Goal: Understand process/instructions: Learn how to perform a task or action

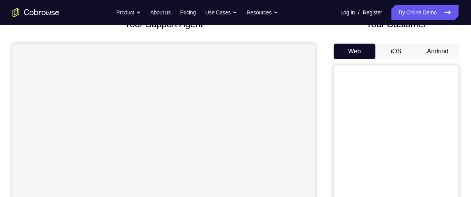
scroll to position [58, 0]
click at [434, 51] on button "Android" at bounding box center [438, 52] width 42 height 16
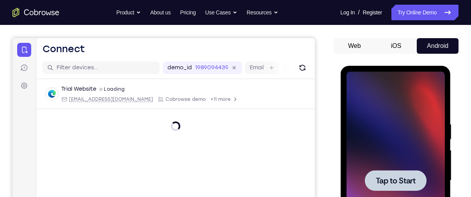
scroll to position [147, 0]
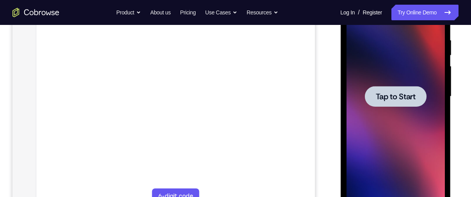
click at [398, 99] on span "Tap to Start" at bounding box center [395, 97] width 40 height 8
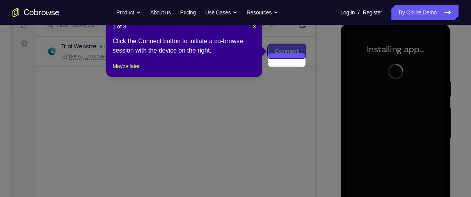
scroll to position [69, 0]
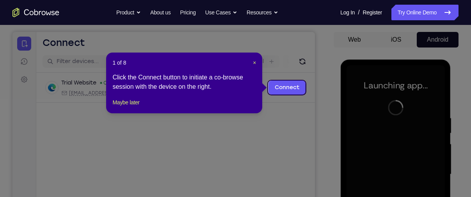
click at [256, 62] on div "1 of 8 × Click the Connect button to initiate a co-browse session with the devi…" at bounding box center [184, 83] width 156 height 61
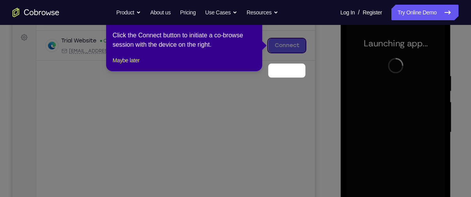
scroll to position [83, 0]
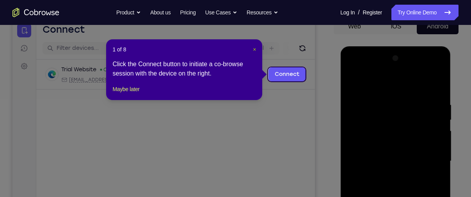
click at [254, 47] on span "×" at bounding box center [254, 49] width 3 height 6
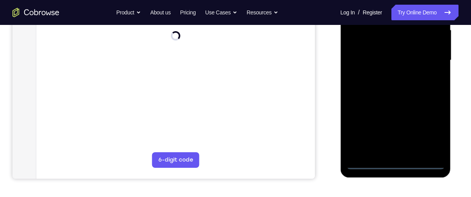
scroll to position [184, 0]
click at [395, 163] on div at bounding box center [395, 60] width 98 height 218
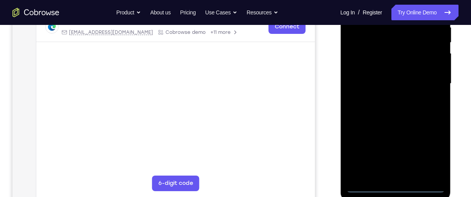
click at [430, 151] on div at bounding box center [395, 84] width 98 height 218
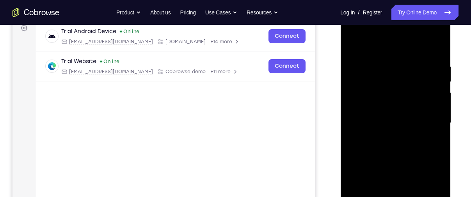
scroll to position [105, 0]
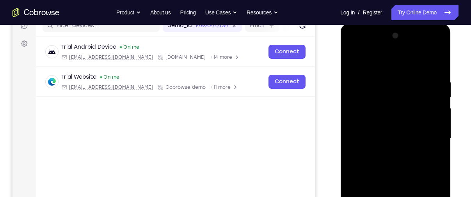
click at [381, 62] on div at bounding box center [395, 139] width 98 height 218
click at [426, 130] on div at bounding box center [395, 139] width 98 height 218
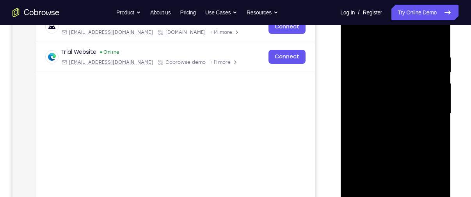
scroll to position [132, 0]
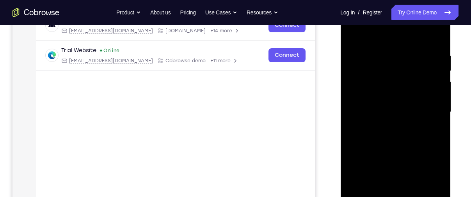
click at [387, 126] on div at bounding box center [395, 112] width 98 height 218
click at [383, 102] on div at bounding box center [395, 112] width 98 height 218
click at [390, 95] on div at bounding box center [395, 112] width 98 height 218
click at [388, 110] on div at bounding box center [395, 112] width 98 height 218
click at [387, 138] on div at bounding box center [395, 112] width 98 height 218
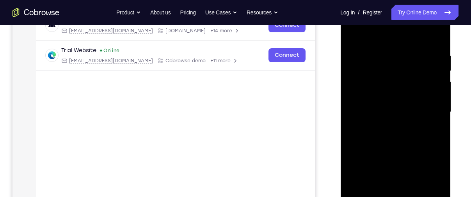
click at [393, 133] on div at bounding box center [395, 112] width 98 height 218
drag, startPoint x: 393, startPoint y: 37, endPoint x: 393, endPoint y: 22, distance: 14.4
click at [393, 22] on div at bounding box center [395, 112] width 98 height 218
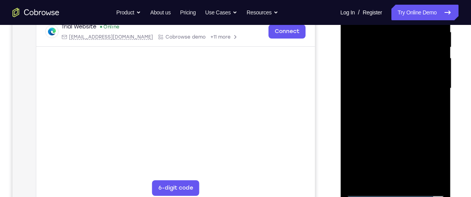
scroll to position [155, 0]
click at [403, 124] on div at bounding box center [395, 89] width 98 height 218
click at [415, 182] on div at bounding box center [395, 89] width 98 height 218
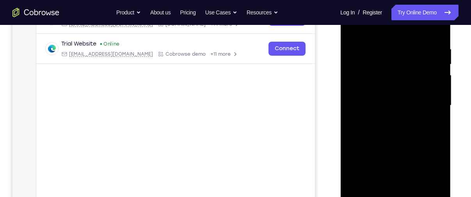
scroll to position [138, 0]
click at [398, 147] on div at bounding box center [395, 106] width 98 height 218
click at [392, 84] on div at bounding box center [395, 106] width 98 height 218
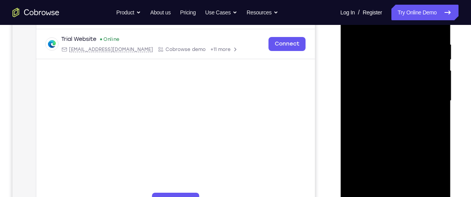
scroll to position [148, 0]
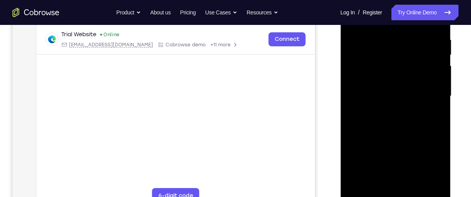
click at [377, 183] on div at bounding box center [395, 96] width 98 height 218
click at [408, 152] on div at bounding box center [395, 96] width 98 height 218
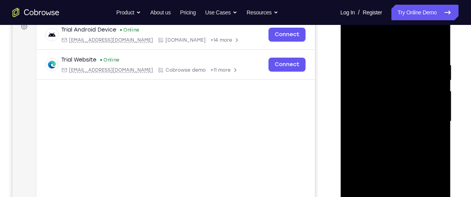
scroll to position [122, 0]
click at [355, 44] on div at bounding box center [395, 122] width 98 height 218
click at [354, 43] on div at bounding box center [395, 122] width 98 height 218
click at [382, 59] on div at bounding box center [395, 122] width 98 height 218
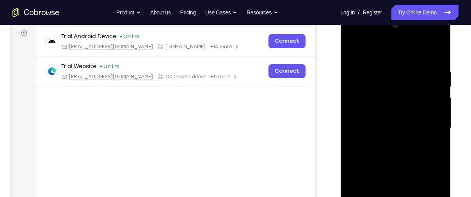
scroll to position [115, 0]
click at [435, 53] on div at bounding box center [395, 129] width 98 height 218
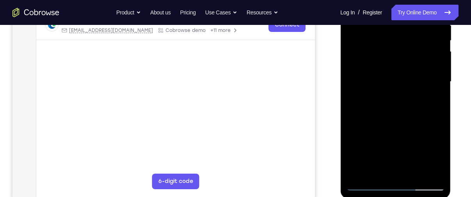
click at [413, 174] on div at bounding box center [395, 82] width 98 height 218
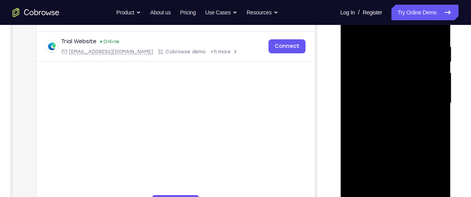
scroll to position [140, 0]
click at [392, 83] on div at bounding box center [395, 104] width 98 height 218
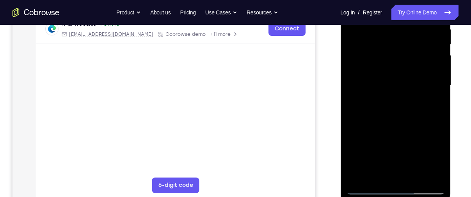
click at [378, 174] on div at bounding box center [395, 86] width 98 height 218
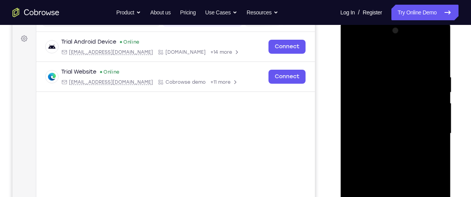
scroll to position [110, 0]
click at [351, 58] on div at bounding box center [395, 134] width 98 height 218
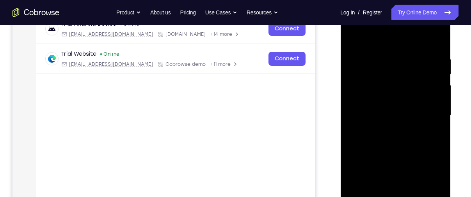
scroll to position [131, 0]
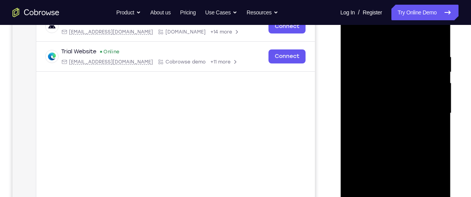
click at [398, 94] on div at bounding box center [395, 113] width 98 height 218
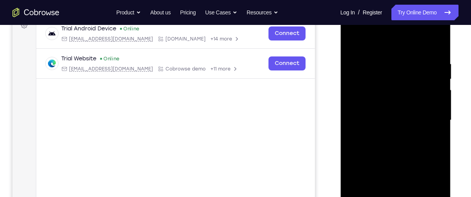
scroll to position [122, 0]
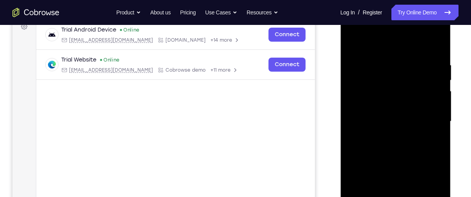
click at [352, 46] on div at bounding box center [395, 121] width 98 height 218
drag, startPoint x: 397, startPoint y: 78, endPoint x: 387, endPoint y: 169, distance: 92.2
click at [387, 169] on div at bounding box center [395, 121] width 98 height 218
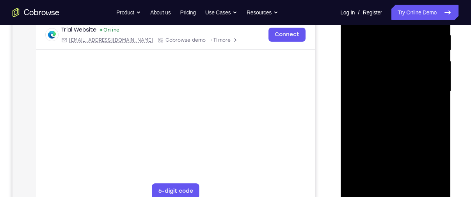
scroll to position [156, 0]
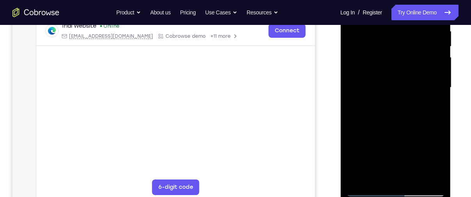
click at [415, 178] on div at bounding box center [395, 88] width 98 height 218
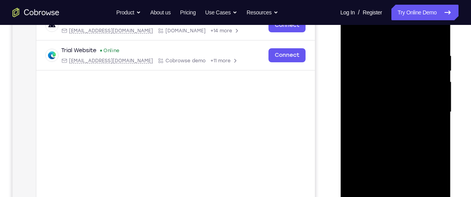
scroll to position [119, 0]
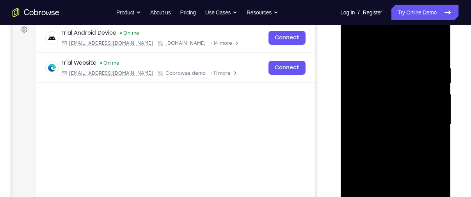
click at [400, 106] on div at bounding box center [395, 125] width 98 height 218
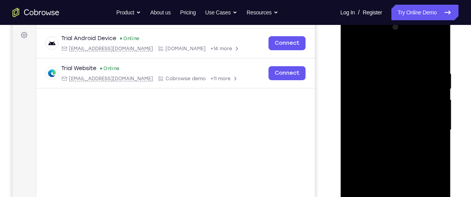
scroll to position [114, 0]
click at [350, 53] on div at bounding box center [395, 130] width 98 height 218
click at [353, 51] on div at bounding box center [395, 130] width 98 height 218
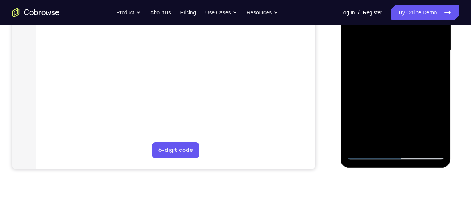
scroll to position [194, 0]
click at [415, 142] on div at bounding box center [395, 50] width 98 height 218
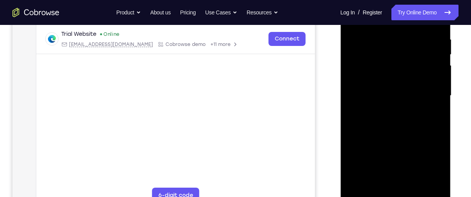
scroll to position [147, 0]
click at [387, 73] on div at bounding box center [395, 97] width 98 height 218
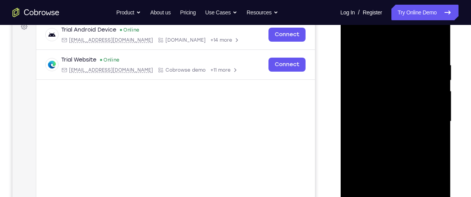
scroll to position [122, 0]
click at [349, 41] on div at bounding box center [395, 122] width 98 height 218
click at [385, 53] on div at bounding box center [395, 122] width 98 height 218
click at [376, 76] on div at bounding box center [395, 122] width 98 height 218
click at [352, 45] on div at bounding box center [395, 122] width 98 height 218
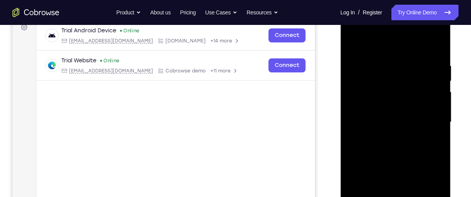
click at [380, 95] on div at bounding box center [395, 122] width 98 height 218
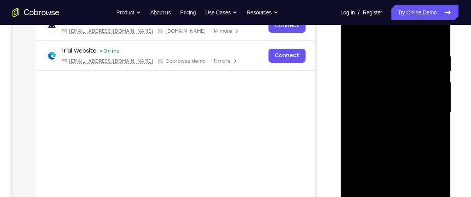
scroll to position [121, 0]
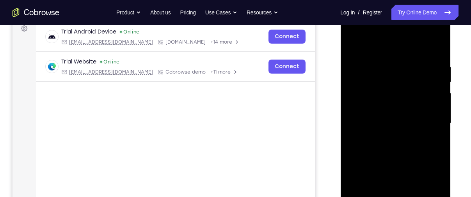
click at [353, 46] on div at bounding box center [395, 123] width 98 height 218
click at [375, 55] on div at bounding box center [395, 123] width 98 height 218
click at [392, 80] on div at bounding box center [395, 123] width 98 height 218
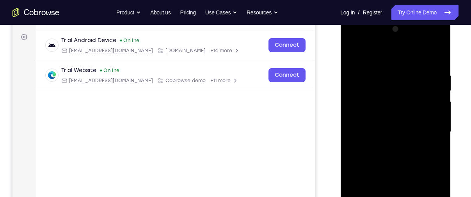
click at [353, 53] on div at bounding box center [395, 132] width 98 height 218
click at [381, 128] on div at bounding box center [395, 132] width 98 height 218
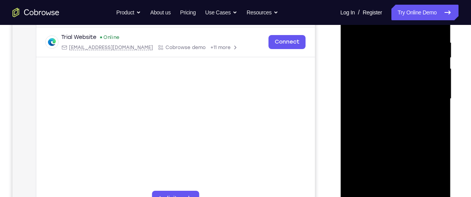
scroll to position [125, 0]
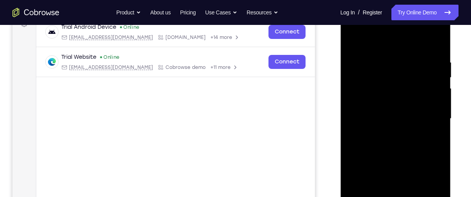
click at [351, 41] on div at bounding box center [395, 119] width 98 height 218
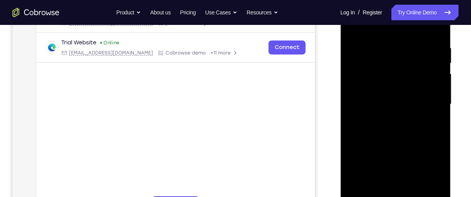
scroll to position [131, 0]
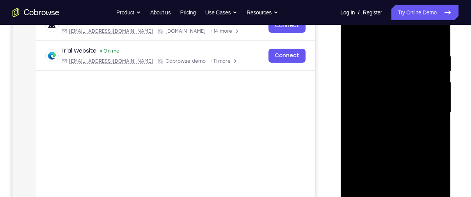
click at [393, 91] on div at bounding box center [395, 113] width 98 height 218
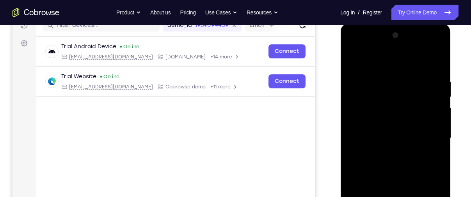
scroll to position [105, 0]
click at [353, 61] on div at bounding box center [395, 139] width 98 height 218
click at [386, 24] on div at bounding box center [395, 24] width 110 height 0
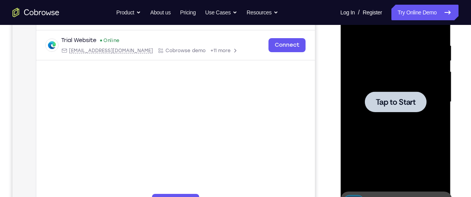
scroll to position [144, 0]
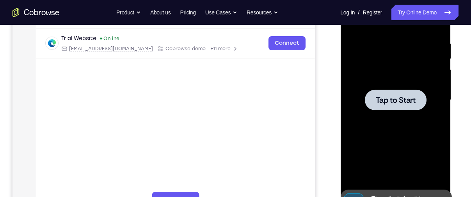
click at [388, 99] on span "Tap to Start" at bounding box center [395, 100] width 40 height 8
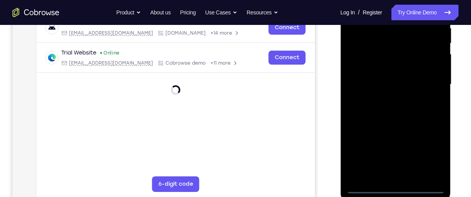
scroll to position [161, 0]
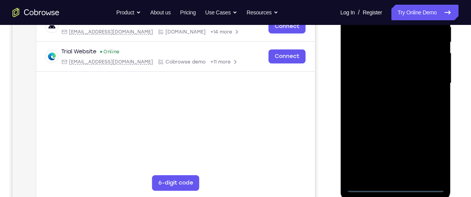
click at [394, 188] on div at bounding box center [395, 83] width 98 height 218
click at [428, 150] on div at bounding box center [395, 83] width 98 height 218
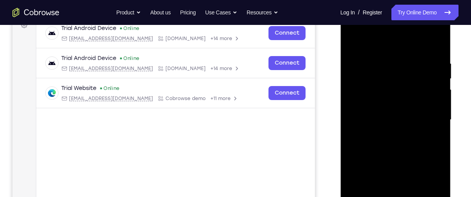
scroll to position [108, 0]
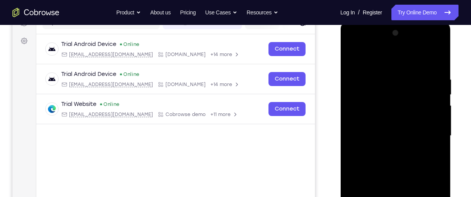
click at [378, 61] on div at bounding box center [395, 136] width 98 height 218
click at [430, 135] on div at bounding box center [395, 136] width 98 height 218
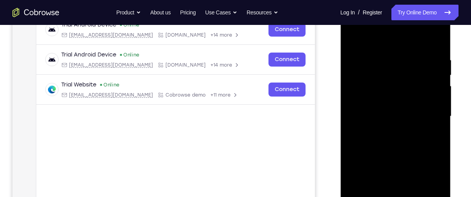
scroll to position [129, 0]
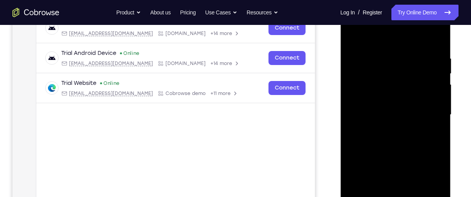
click at [386, 130] on div at bounding box center [395, 115] width 98 height 218
click at [380, 107] on div at bounding box center [395, 115] width 98 height 218
click at [386, 99] on div at bounding box center [395, 115] width 98 height 218
click at [386, 114] on div at bounding box center [395, 115] width 98 height 218
click at [391, 141] on div at bounding box center [395, 115] width 98 height 218
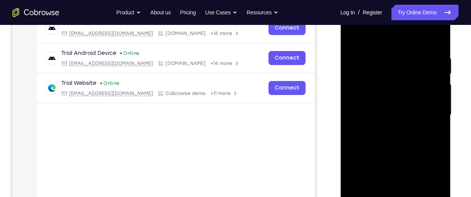
scroll to position [126, 0]
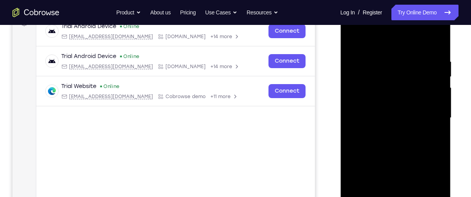
click at [394, 139] on div at bounding box center [395, 118] width 98 height 218
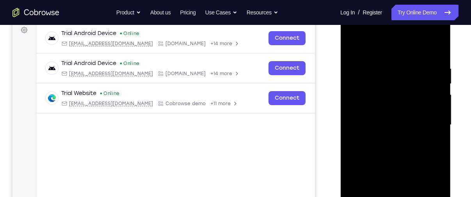
scroll to position [118, 0]
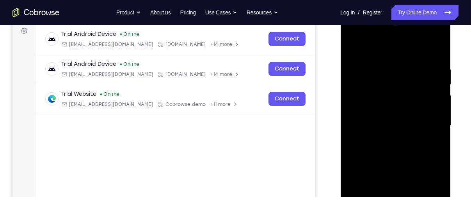
drag, startPoint x: 379, startPoint y: 53, endPoint x: 387, endPoint y: 27, distance: 27.0
click at [387, 27] on div at bounding box center [395, 126] width 98 height 218
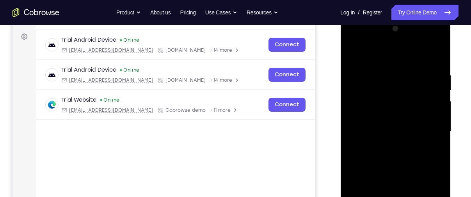
scroll to position [112, 0]
click at [388, 157] on div at bounding box center [395, 132] width 98 height 218
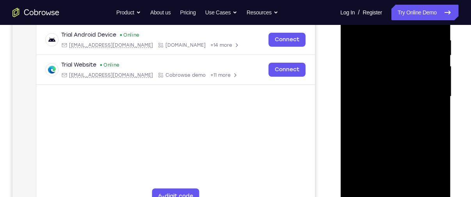
scroll to position [147, 0]
click at [404, 132] on div at bounding box center [395, 97] width 98 height 218
click at [413, 190] on div at bounding box center [395, 97] width 98 height 218
click at [401, 138] on div at bounding box center [395, 97] width 98 height 218
click at [395, 76] on div at bounding box center [395, 97] width 98 height 218
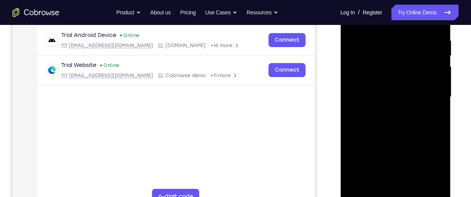
scroll to position [160, 0]
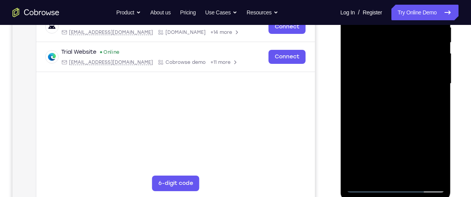
click at [387, 169] on div at bounding box center [395, 84] width 98 height 218
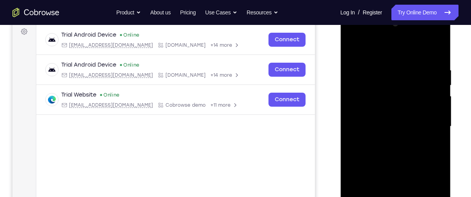
scroll to position [108, 0]
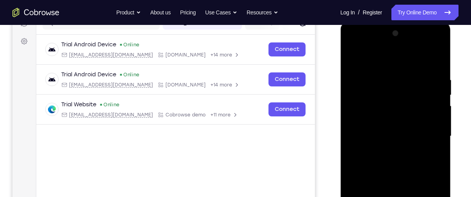
click at [352, 57] on div at bounding box center [395, 136] width 98 height 218
click at [380, 110] on div at bounding box center [395, 136] width 98 height 218
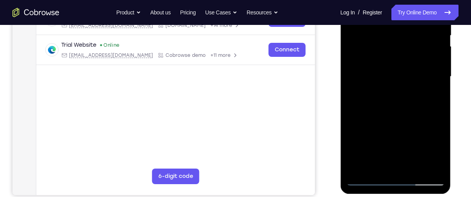
scroll to position [168, 0]
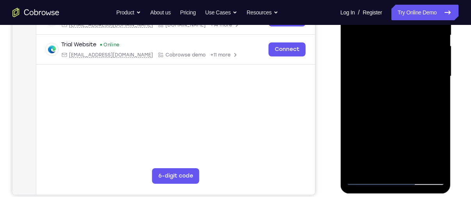
click at [389, 131] on div at bounding box center [395, 76] width 98 height 218
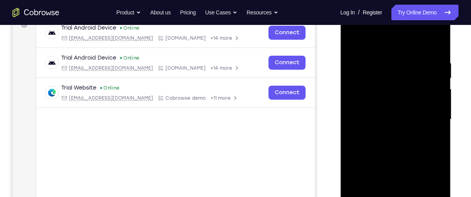
scroll to position [121, 0]
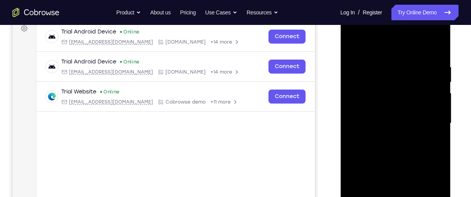
drag, startPoint x: 367, startPoint y: 84, endPoint x: 369, endPoint y: 138, distance: 54.7
click at [369, 138] on div at bounding box center [395, 123] width 98 height 218
drag, startPoint x: 368, startPoint y: 134, endPoint x: 366, endPoint y: 57, distance: 76.9
click at [366, 57] on div at bounding box center [395, 123] width 98 height 218
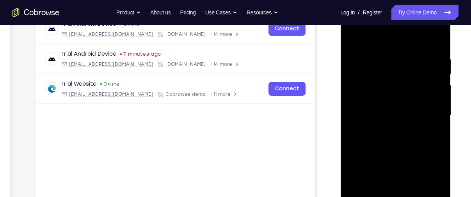
scroll to position [124, 0]
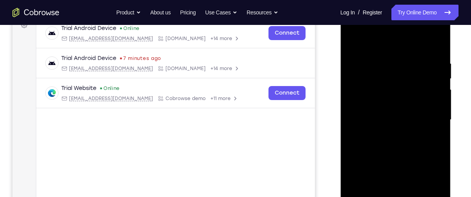
click at [353, 46] on div at bounding box center [395, 120] width 98 height 218
click at [392, 116] on div at bounding box center [395, 120] width 98 height 218
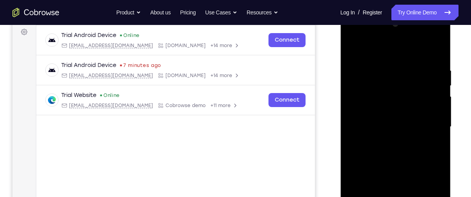
scroll to position [101, 0]
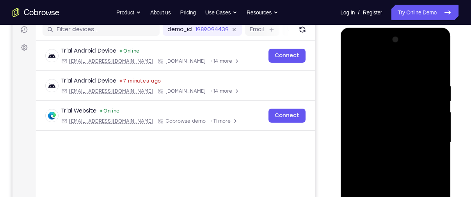
click at [351, 65] on div at bounding box center [395, 143] width 98 height 218
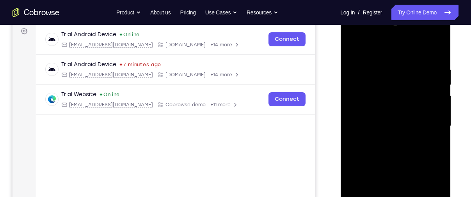
scroll to position [120, 0]
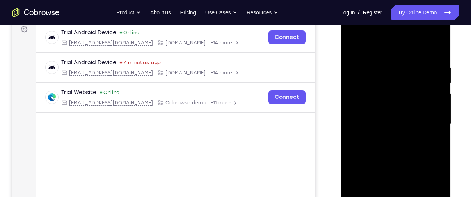
click at [379, 119] on div at bounding box center [395, 124] width 98 height 218
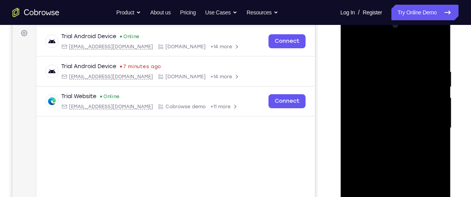
scroll to position [116, 0]
click at [353, 50] on div at bounding box center [395, 128] width 98 height 218
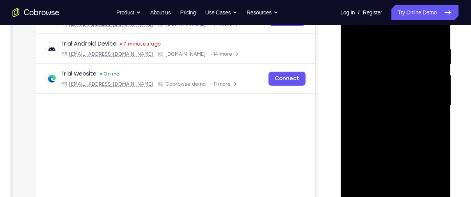
scroll to position [143, 0]
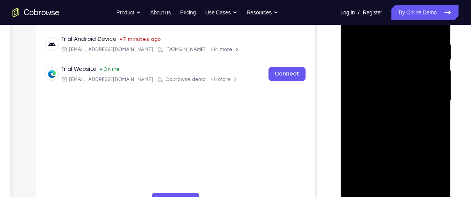
click at [380, 93] on div at bounding box center [395, 101] width 98 height 218
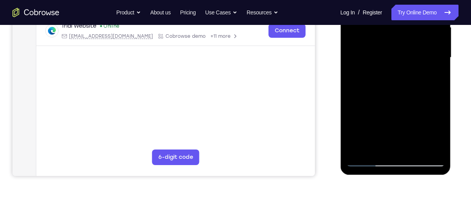
scroll to position [187, 0]
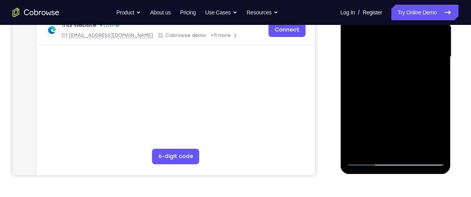
click at [395, 51] on div at bounding box center [395, 57] width 98 height 218
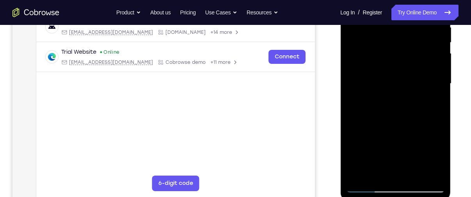
scroll to position [160, 0]
click at [389, 100] on div at bounding box center [395, 84] width 98 height 218
drag, startPoint x: 370, startPoint y: 49, endPoint x: 385, endPoint y: 150, distance: 102.2
click at [385, 150] on div at bounding box center [395, 84] width 98 height 218
drag, startPoint x: 408, startPoint y: 121, endPoint x: 399, endPoint y: 21, distance: 100.3
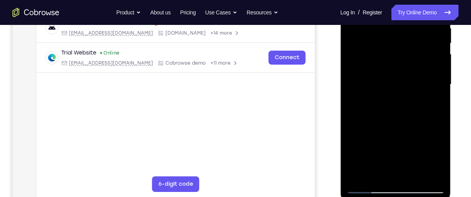
click at [399, 21] on div at bounding box center [395, 84] width 98 height 218
drag, startPoint x: 403, startPoint y: 113, endPoint x: 401, endPoint y: 34, distance: 78.8
click at [401, 34] on div at bounding box center [395, 84] width 98 height 218
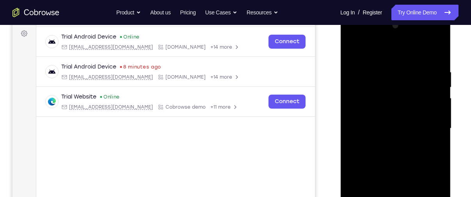
scroll to position [112, 0]
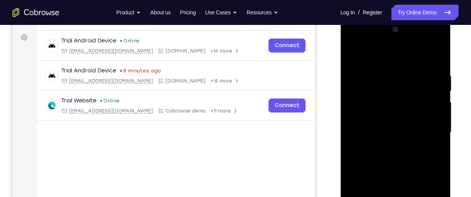
click at [352, 54] on div at bounding box center [395, 132] width 98 height 218
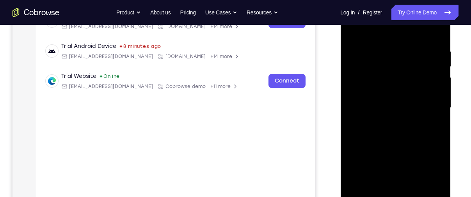
scroll to position [135, 0]
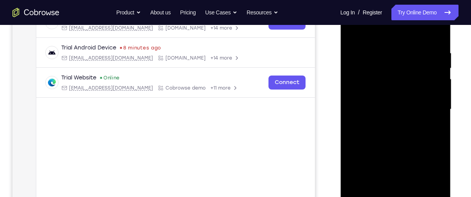
click at [394, 89] on div at bounding box center [395, 109] width 98 height 218
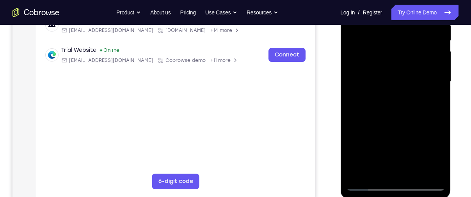
scroll to position [134, 0]
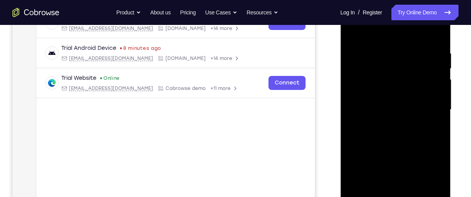
click at [355, 32] on div at bounding box center [395, 110] width 98 height 218
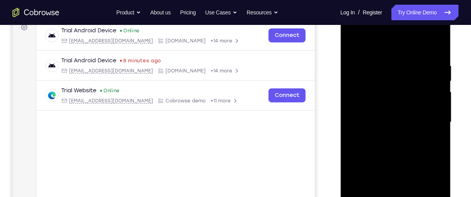
scroll to position [120, 0]
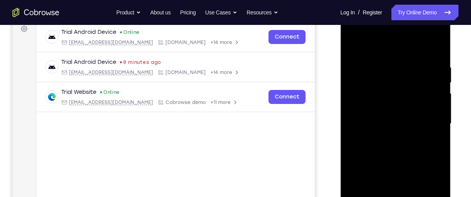
click at [386, 114] on div at bounding box center [395, 124] width 98 height 218
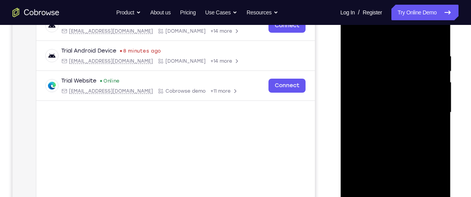
scroll to position [115, 0]
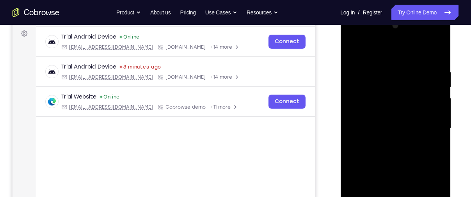
click at [351, 49] on div at bounding box center [395, 129] width 98 height 218
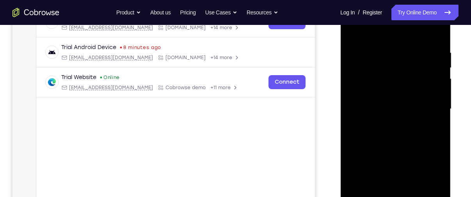
scroll to position [135, 0]
click at [387, 106] on div at bounding box center [395, 109] width 98 height 218
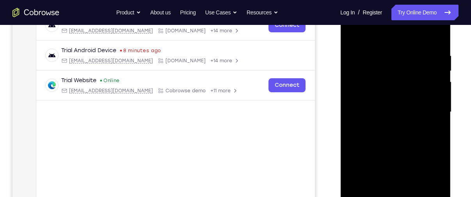
click at [352, 35] on div at bounding box center [395, 112] width 98 height 218
click at [353, 32] on div at bounding box center [395, 112] width 98 height 218
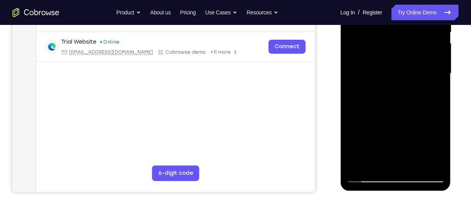
scroll to position [171, 0]
click at [412, 163] on div at bounding box center [395, 73] width 98 height 218
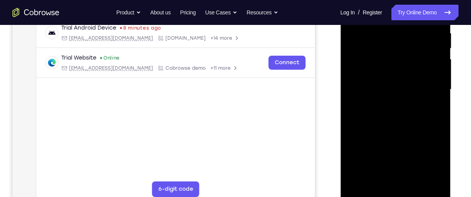
scroll to position [155, 0]
click at [385, 85] on div at bounding box center [395, 89] width 98 height 218
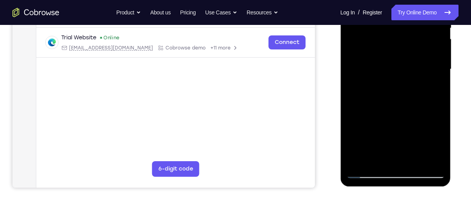
scroll to position [179, 0]
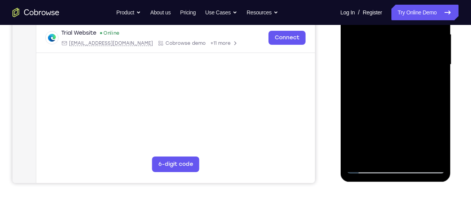
click at [374, 154] on div at bounding box center [395, 65] width 98 height 218
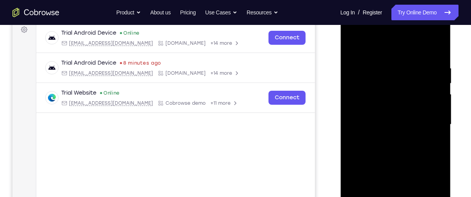
scroll to position [119, 0]
drag, startPoint x: 395, startPoint y: 76, endPoint x: 394, endPoint y: 123, distance: 46.8
click at [394, 123] on div at bounding box center [395, 125] width 98 height 218
drag, startPoint x: 396, startPoint y: 84, endPoint x: 396, endPoint y: 140, distance: 55.4
click at [396, 140] on div at bounding box center [395, 125] width 98 height 218
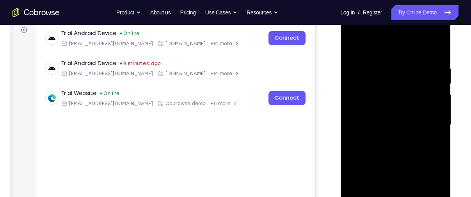
drag, startPoint x: 402, startPoint y: 73, endPoint x: 398, endPoint y: 117, distance: 43.5
click at [398, 117] on div at bounding box center [395, 125] width 98 height 218
drag, startPoint x: 392, startPoint y: 69, endPoint x: 393, endPoint y: 135, distance: 66.7
click at [393, 135] on div at bounding box center [395, 125] width 98 height 218
drag, startPoint x: 393, startPoint y: 118, endPoint x: 391, endPoint y: 68, distance: 50.4
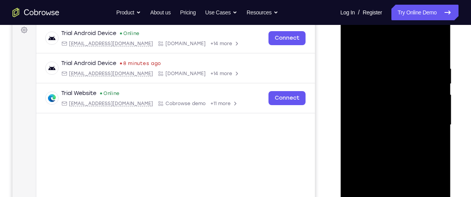
click at [391, 68] on div at bounding box center [395, 125] width 98 height 218
drag, startPoint x: 392, startPoint y: 114, endPoint x: 383, endPoint y: 29, distance: 85.9
click at [383, 29] on div at bounding box center [395, 125] width 98 height 218
drag, startPoint x: 388, startPoint y: 103, endPoint x: 387, endPoint y: 16, distance: 87.4
click at [387, 16] on div at bounding box center [395, 125] width 98 height 218
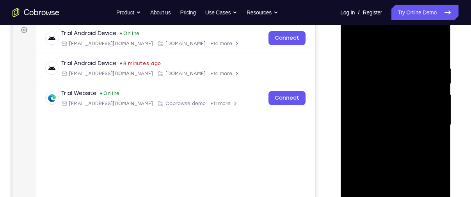
click at [353, 45] on div at bounding box center [395, 125] width 98 height 218
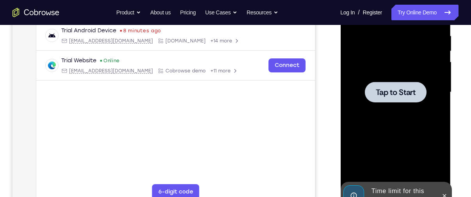
scroll to position [151, 0]
